Goal: Ask a question: Seek information or help from site administrators or community

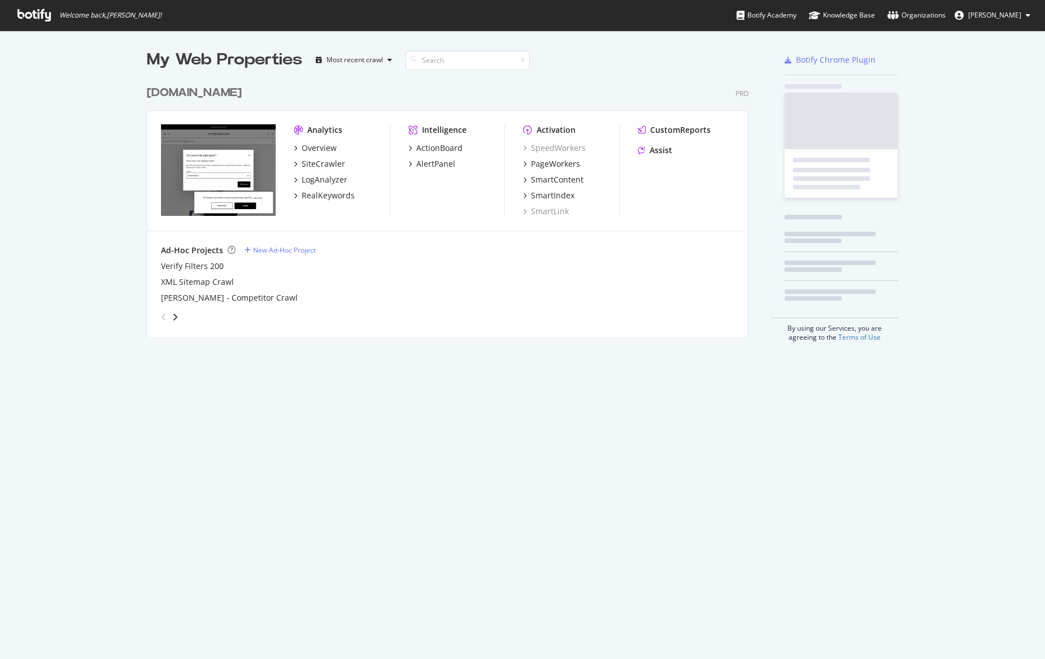
scroll to position [659, 1045]
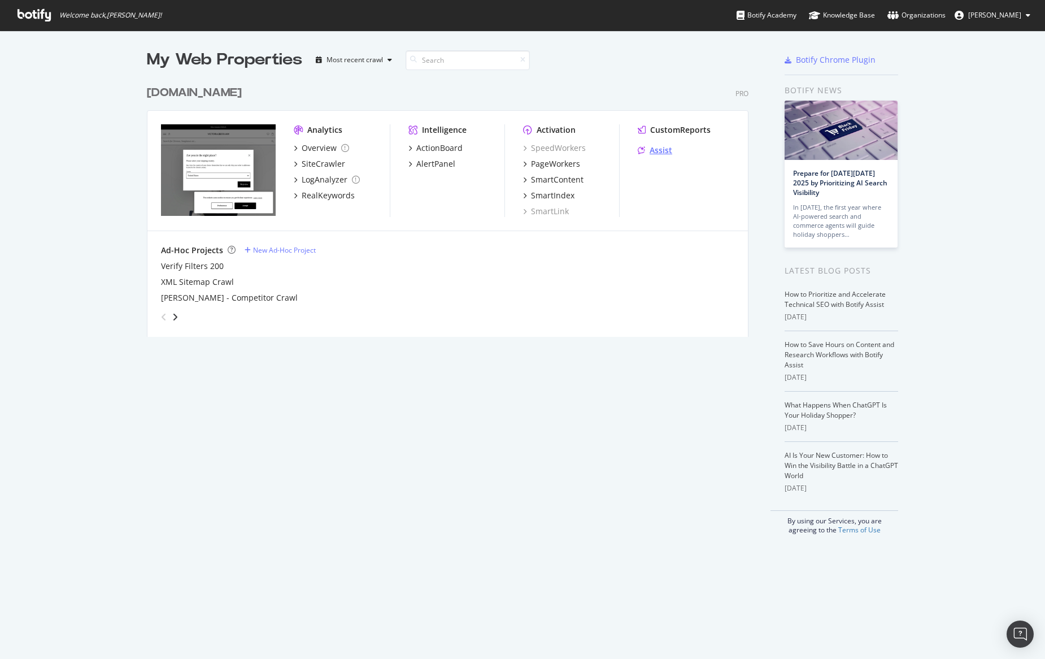
click at [660, 153] on div "Assist" at bounding box center [661, 150] width 23 height 11
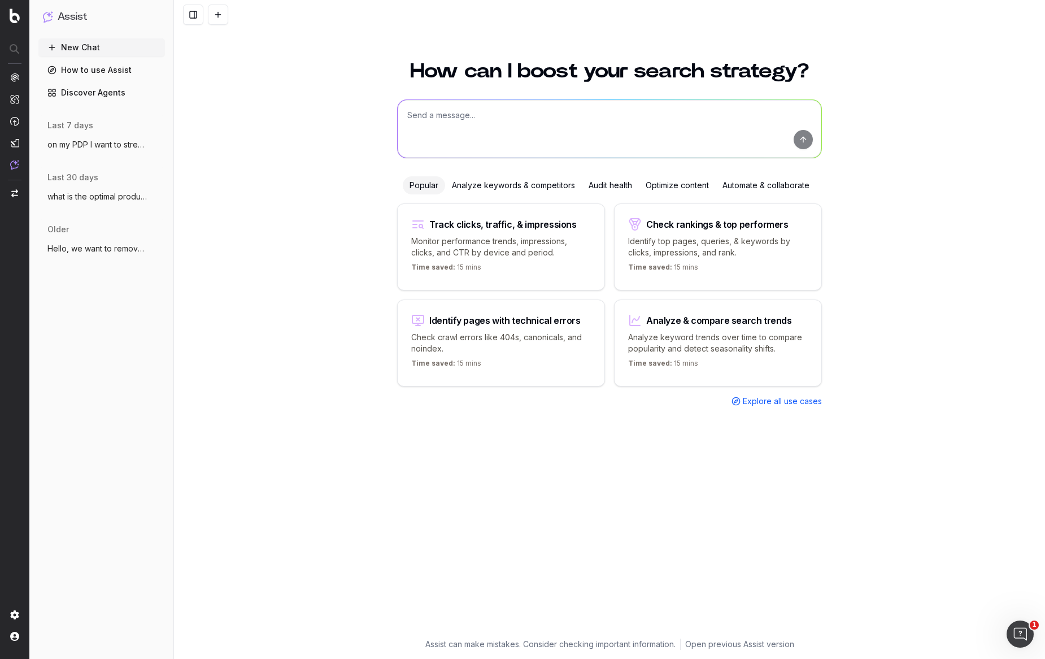
click at [489, 140] on textarea at bounding box center [610, 129] width 424 height 58
type textarea "H"
type textarea "w"
type textarea "We are planning on changing the name of a hero product of ours, the ones listed…"
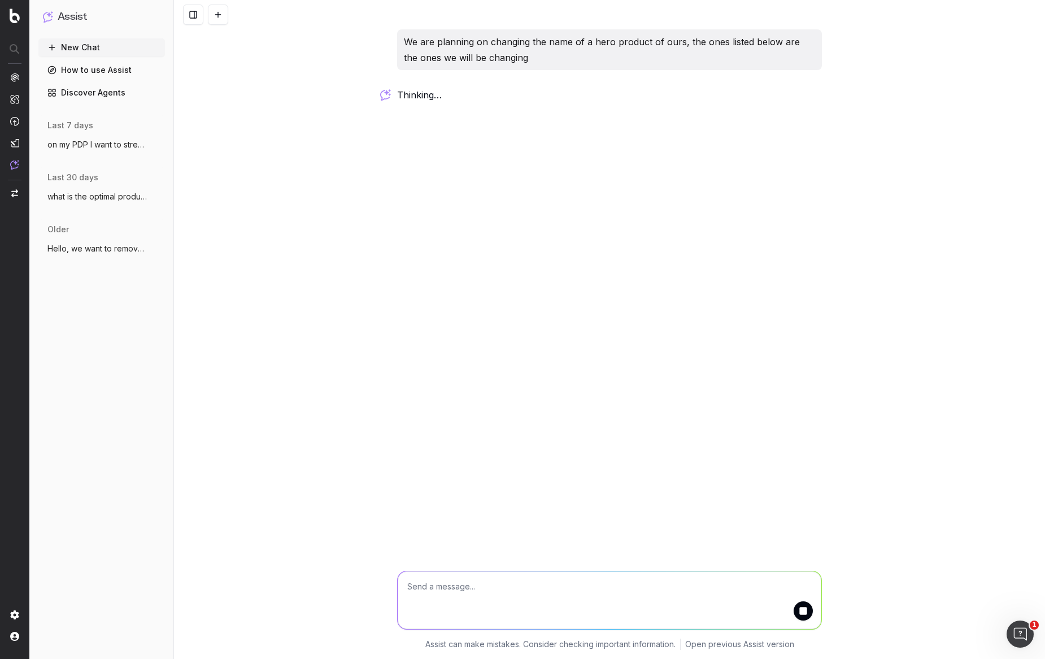
paste textarea "Gathered Waist Floor-Length Dress - Bela Floor-Length Dress https://www.victori…"
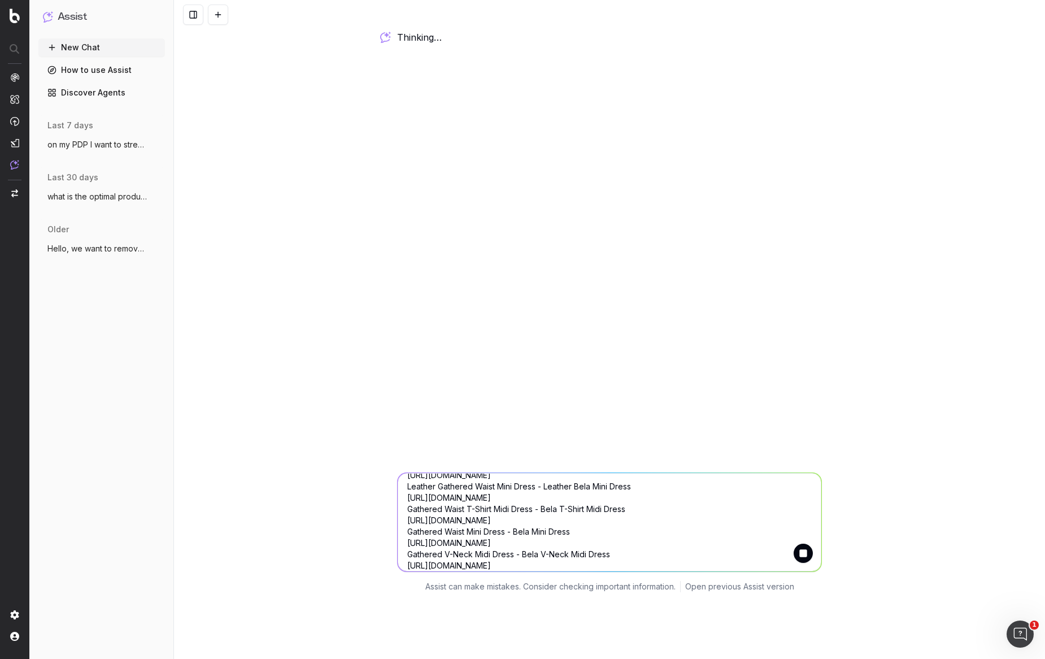
scroll to position [103, 0]
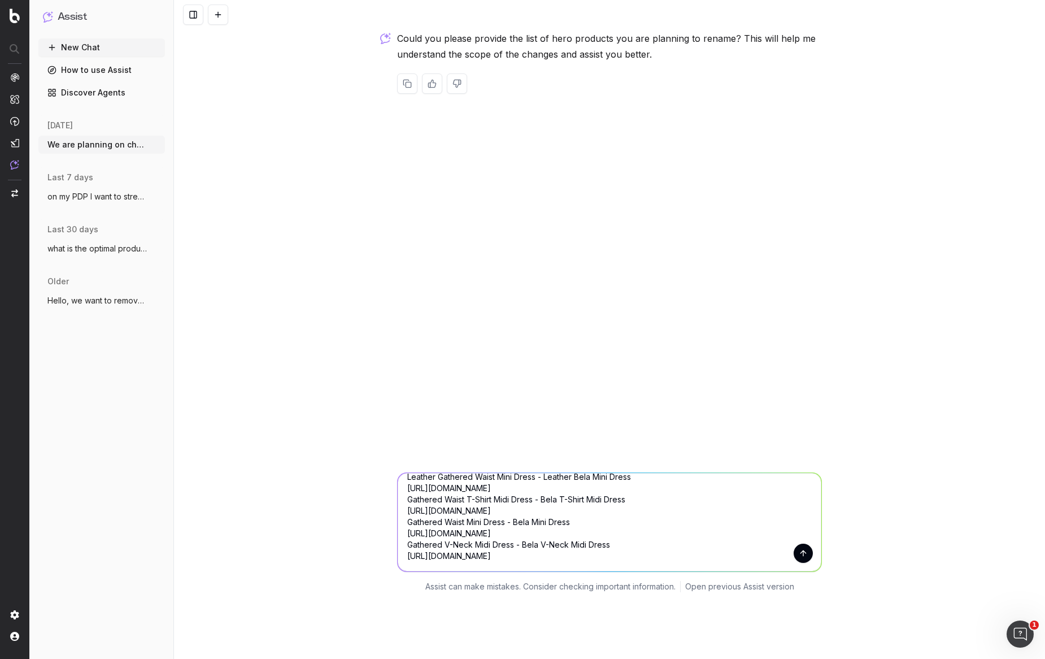
type textarea "Gathered Waist Floor-Length Dress - Bela Floor-Length Dress https://www.victori…"
click at [807, 557] on button "submit" at bounding box center [803, 553] width 19 height 19
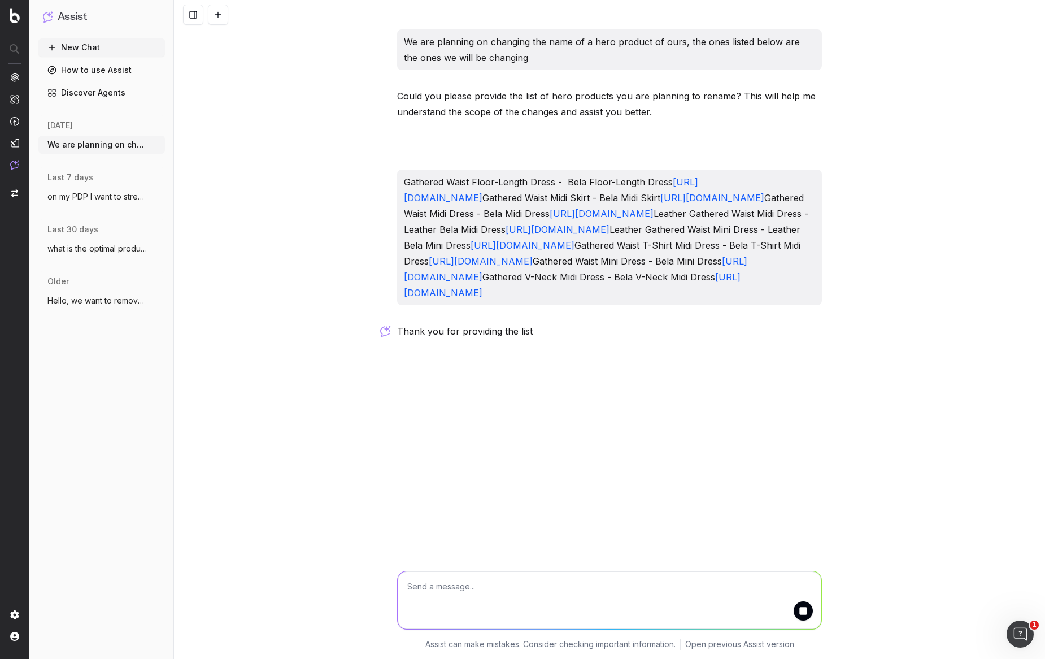
click at [794, 601] on button "submit" at bounding box center [803, 610] width 19 height 19
click at [609, 585] on textarea at bounding box center [610, 600] width 424 height 58
type textarea "what implication are there"
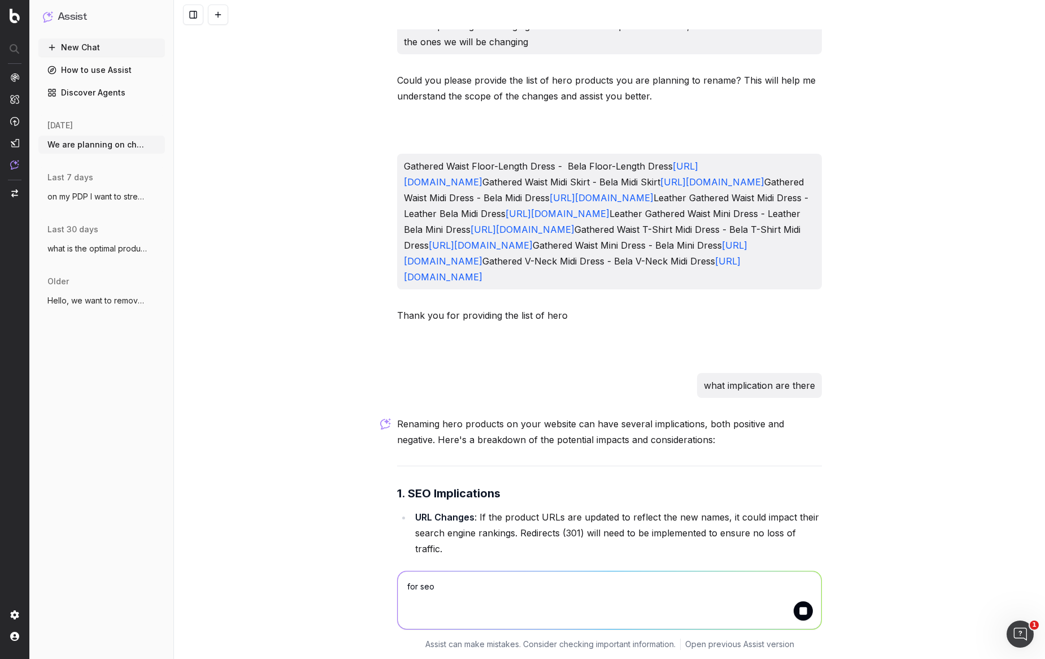
type textarea "for seo"
click at [799, 612] on button "submit" at bounding box center [803, 610] width 19 height 19
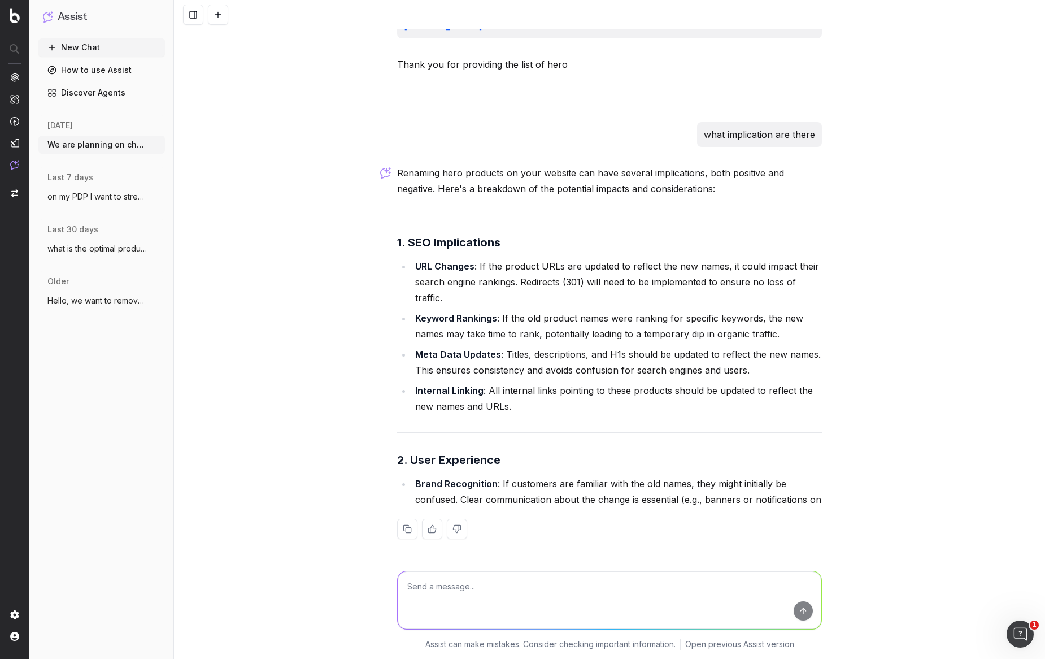
scroll to position [393, 0]
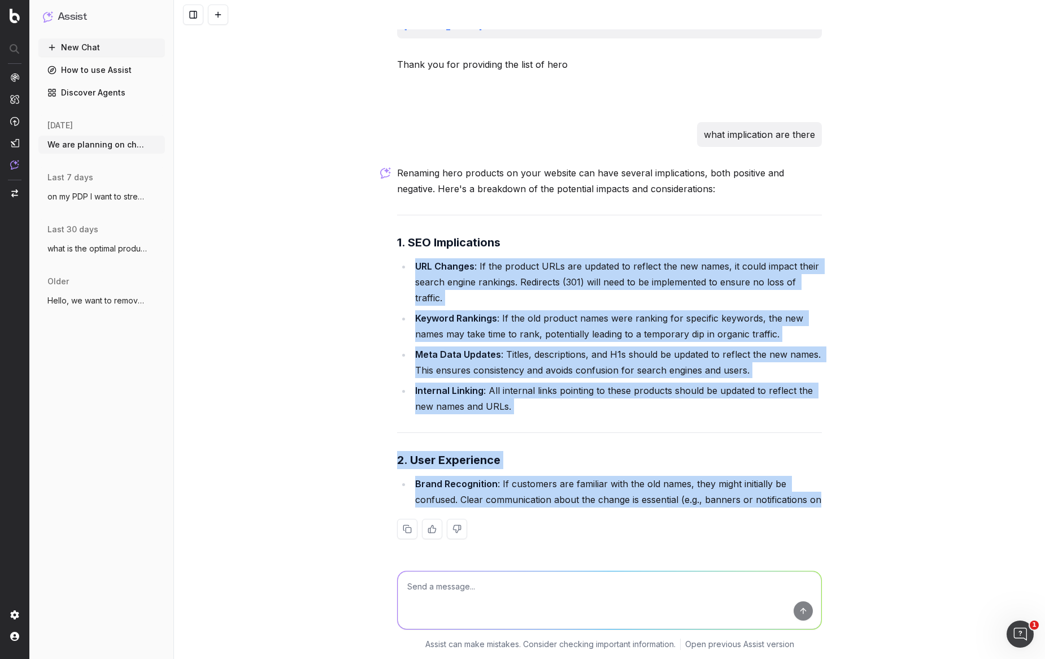
drag, startPoint x: 837, startPoint y: 498, endPoint x: 414, endPoint y: 262, distance: 485.1
click at [414, 262] on div "We are planning on changing the name of a hero product of ours, the ones listed…" at bounding box center [609, 329] width 871 height 659
copy div "URL Changes : If the product URLs are updated to reflect the new names, it coul…"
